Goal: Information Seeking & Learning: Find contact information

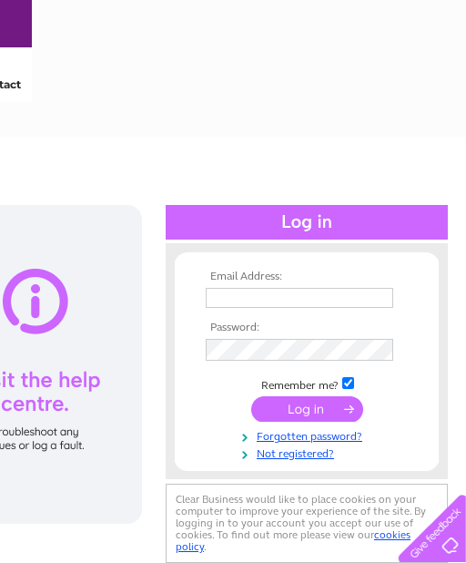
scroll to position [0, 435]
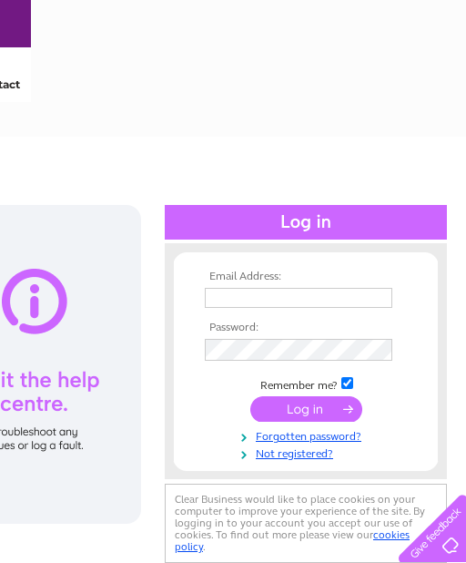
click at [230, 300] on input "text" at bounding box center [299, 298] width 188 height 20
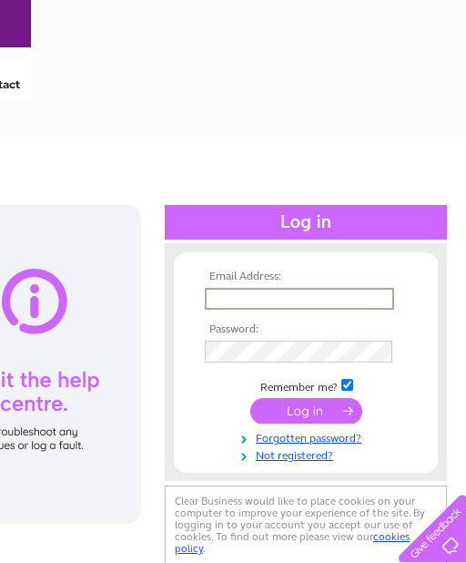
type input "[EMAIL_ADDRESS][DOMAIN_NAME]"
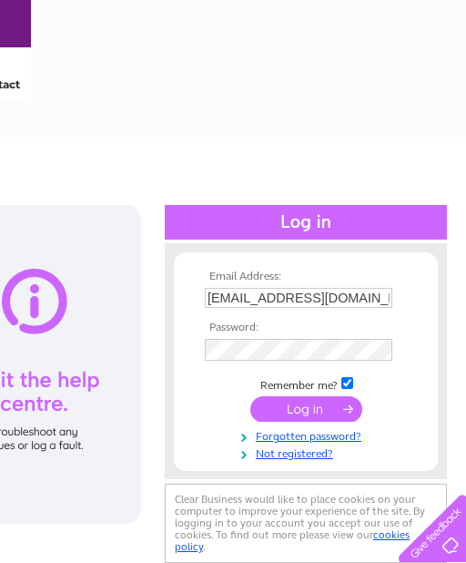
click at [306, 412] on input "submit" at bounding box center [306, 409] width 112 height 26
click at [304, 413] on input "submit" at bounding box center [306, 409] width 112 height 26
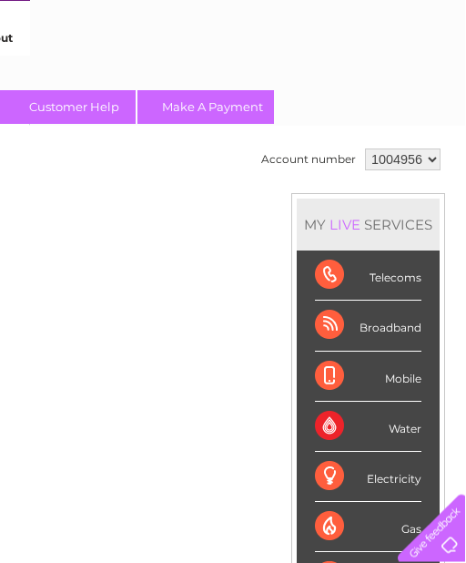
scroll to position [46, 435]
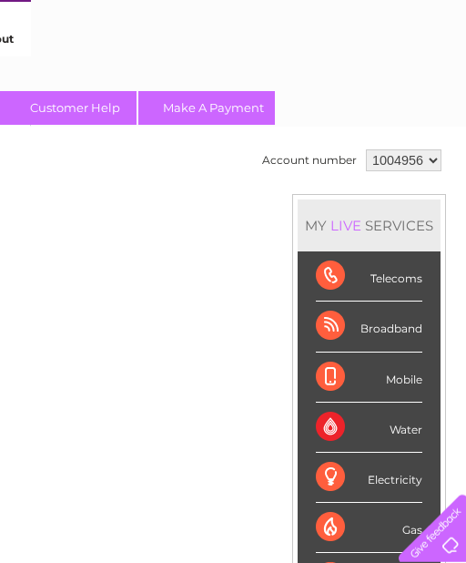
click at [281, 454] on td "Account number 1004956 MY LIVE SERVICES Telecoms Broadband Mobile Water Electri…" at bounding box center [352, 465] width 189 height 640
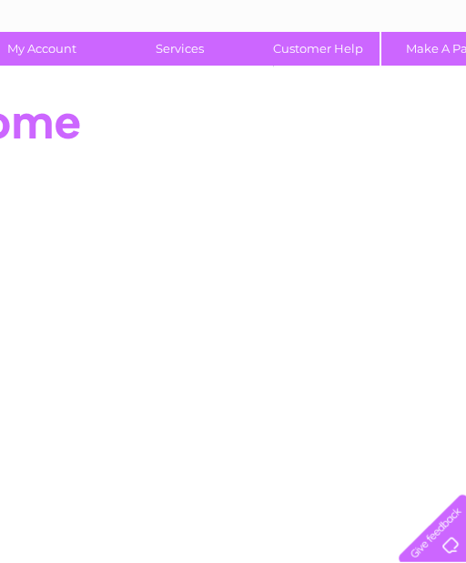
scroll to position [106, 192]
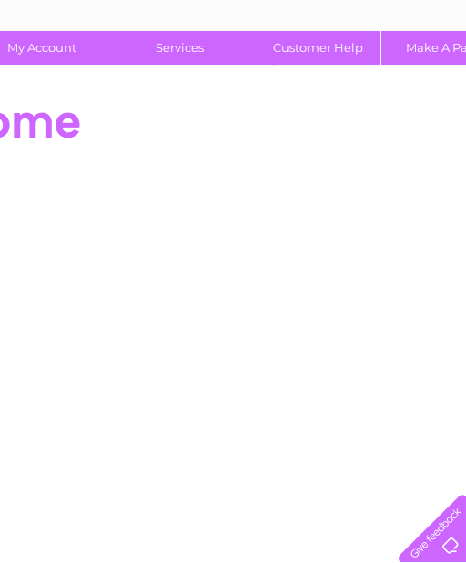
click at [323, 54] on link "Customer Help" at bounding box center [318, 48] width 150 height 34
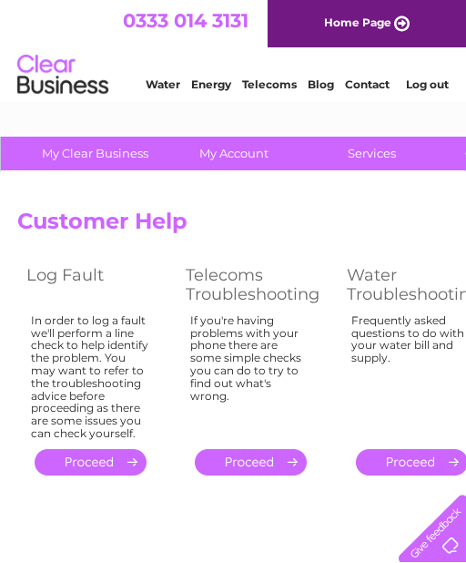
click at [249, 458] on link "." at bounding box center [251, 462] width 112 height 26
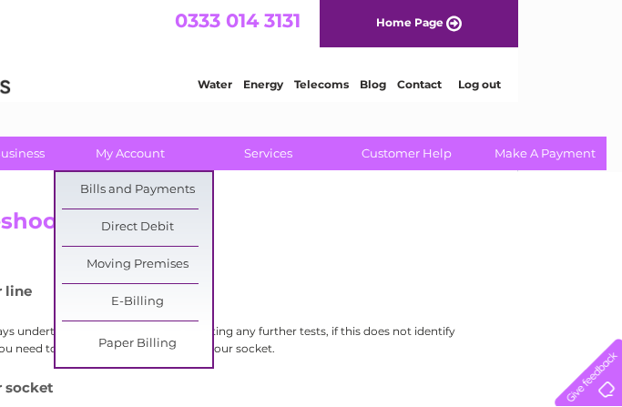
scroll to position [0, 104]
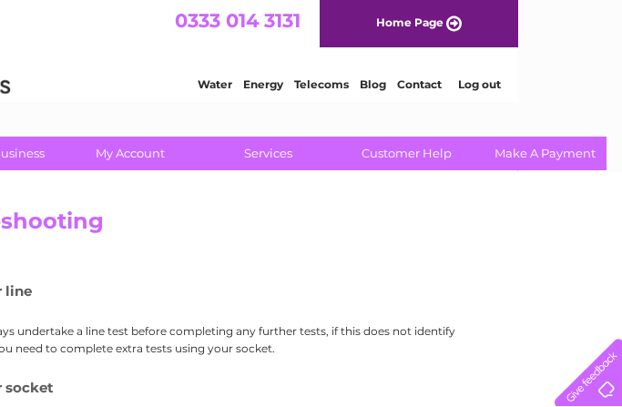
click at [449, 241] on h2 "Troubleshooting" at bounding box center [346, 226] width 867 height 35
click at [422, 86] on link "Contact" at bounding box center [419, 84] width 45 height 14
